Goal: Obtain resource: Download file/media

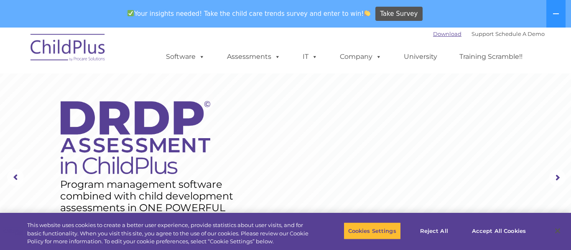
click at [433, 36] on link "Download" at bounding box center [447, 34] width 28 height 7
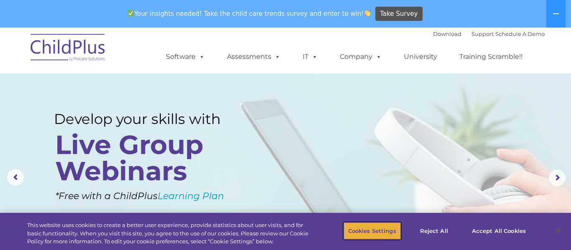
click at [376, 232] on button "Cookies Settings" at bounding box center [371, 231] width 57 height 18
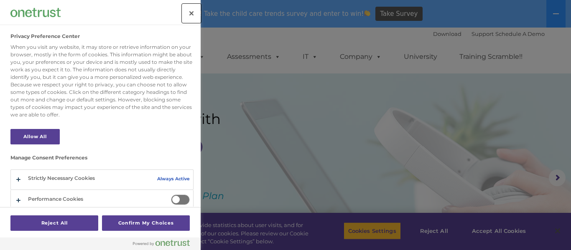
click at [193, 13] on button "Close" at bounding box center [191, 13] width 18 height 18
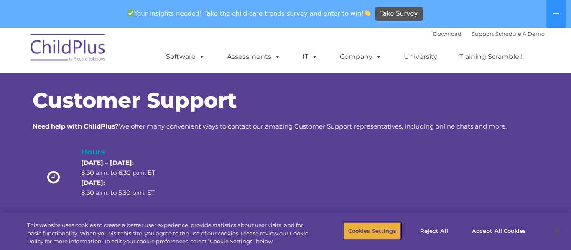
click at [371, 237] on button "Cookies Settings" at bounding box center [371, 231] width 57 height 18
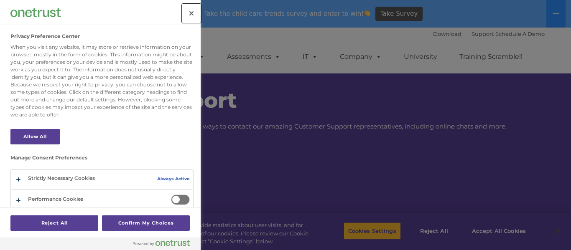
click at [188, 13] on button "Close" at bounding box center [191, 13] width 18 height 18
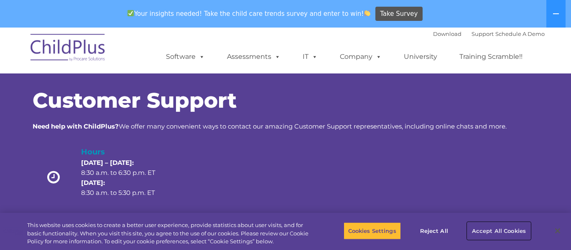
click at [506, 232] on button "Accept All Cookies" at bounding box center [498, 231] width 63 height 18
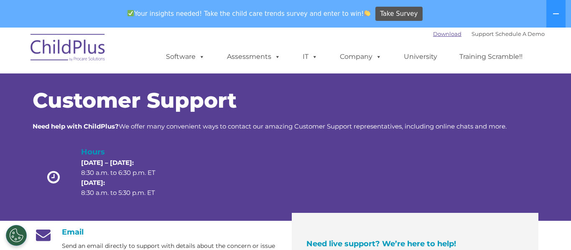
click at [435, 33] on link "Download" at bounding box center [447, 34] width 28 height 7
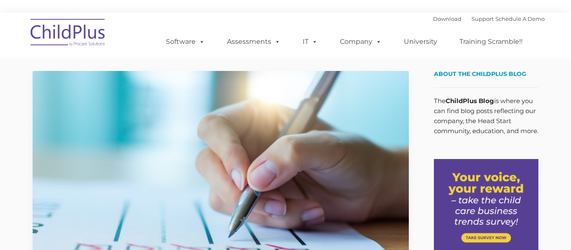
type input ""
click at [446, 26] on ul "Software ChildPlus: The original and most widely-used Head Start data managemen…" at bounding box center [346, 41] width 395 height 33
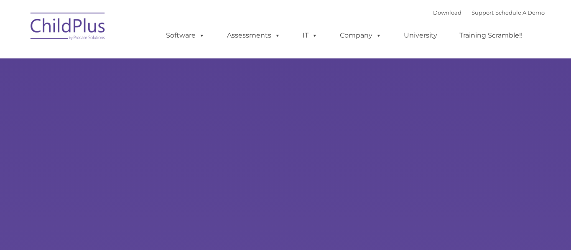
select select "MEDIUM"
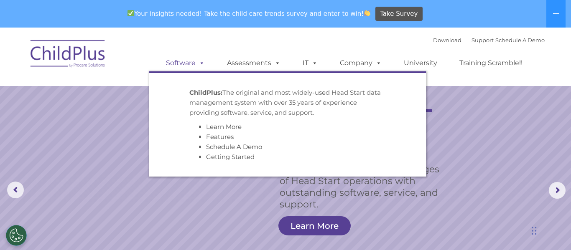
click at [181, 61] on link "Software" at bounding box center [186, 63] width 56 height 17
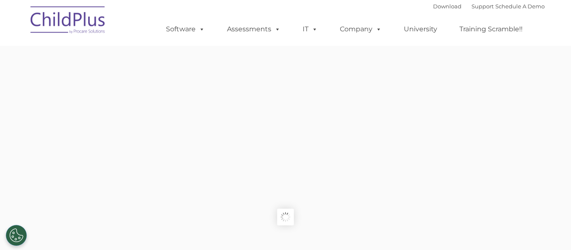
type input ""
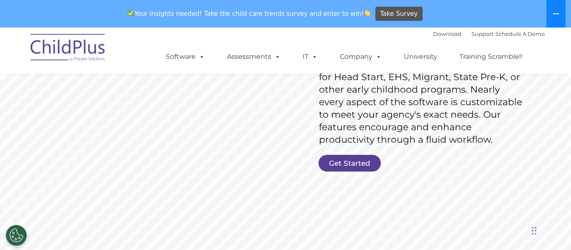
scroll to position [152, 0]
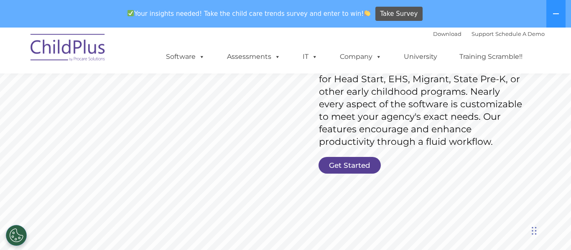
click at [356, 171] on link "Get Started" at bounding box center [349, 165] width 62 height 17
click at [433, 36] on link "Download" at bounding box center [447, 34] width 28 height 7
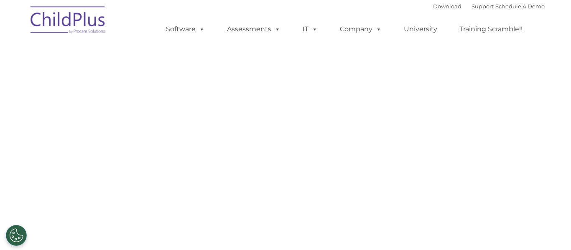
select select "MEDIUM"
